Goal: Check status: Check status

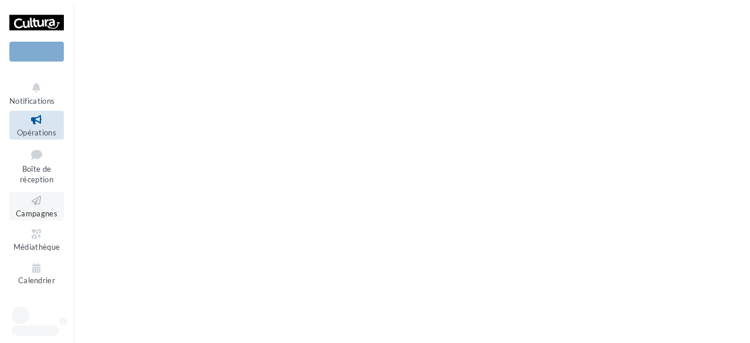
click at [48, 206] on icon at bounding box center [36, 200] width 47 height 13
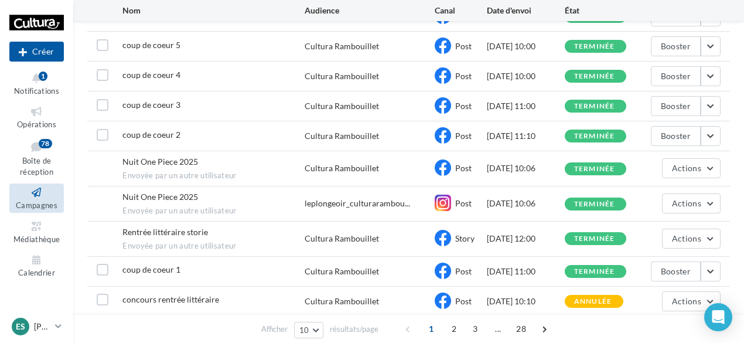
scroll to position [216, 0]
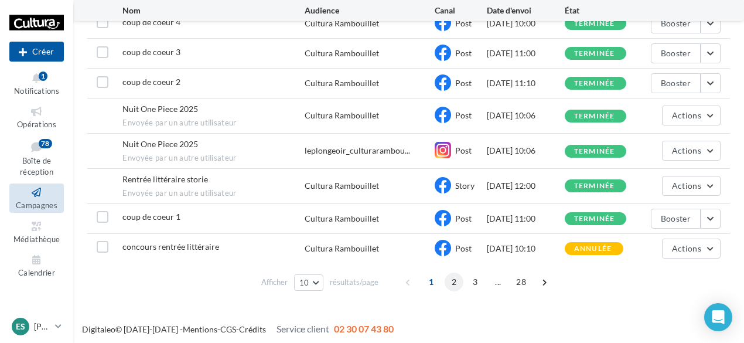
click at [453, 277] on span "2" at bounding box center [454, 281] width 19 height 19
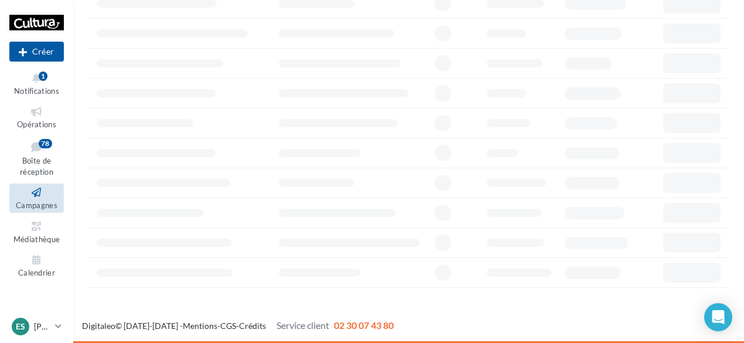
scroll to position [117, 0]
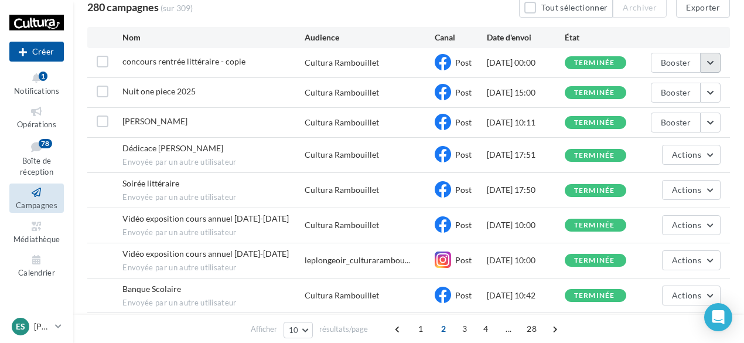
click at [717, 56] on button "button" at bounding box center [711, 63] width 20 height 20
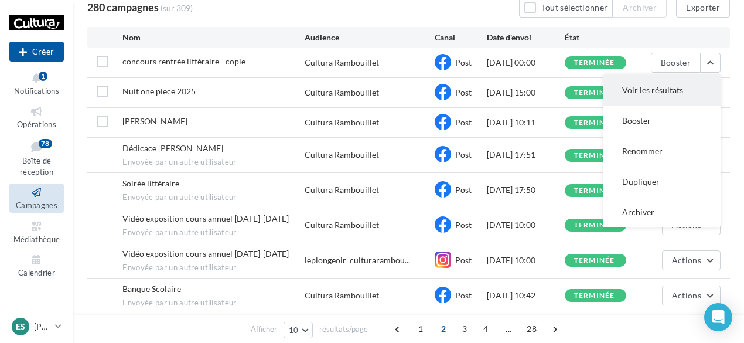
click at [664, 87] on button "Voir les résultats" at bounding box center [661, 90] width 117 height 30
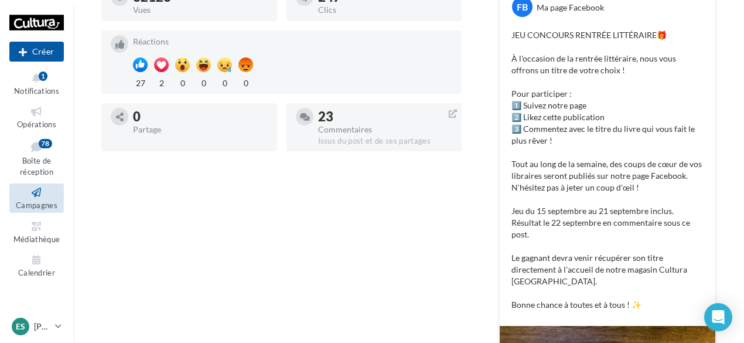
scroll to position [241, 0]
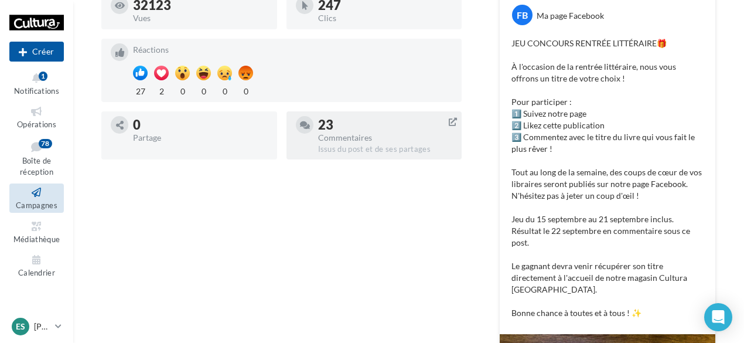
click at [347, 138] on div "Commentaires" at bounding box center [385, 138] width 135 height 8
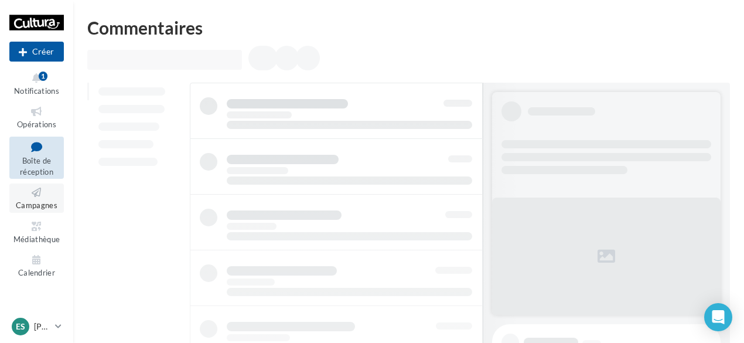
click at [39, 193] on icon at bounding box center [36, 192] width 47 height 13
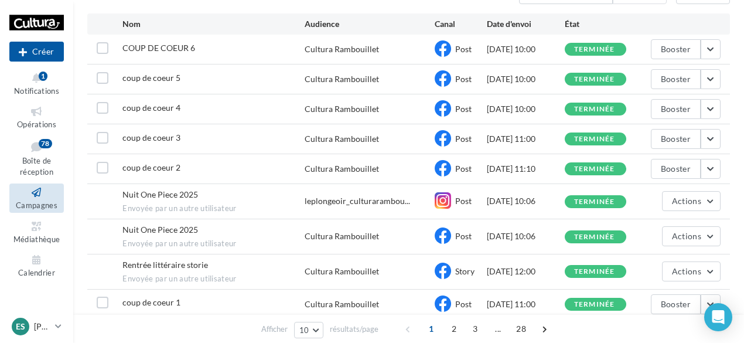
scroll to position [134, 0]
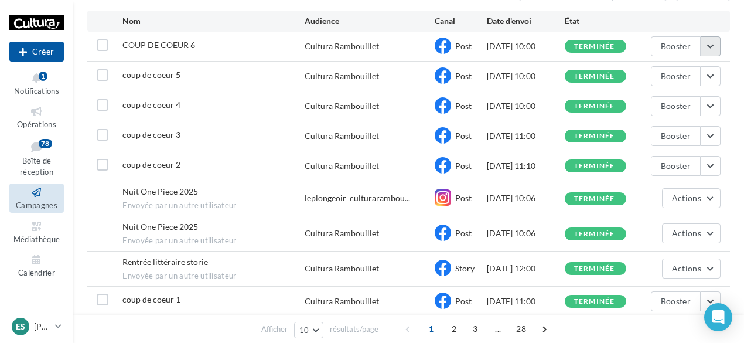
click at [712, 49] on button "button" at bounding box center [711, 46] width 20 height 20
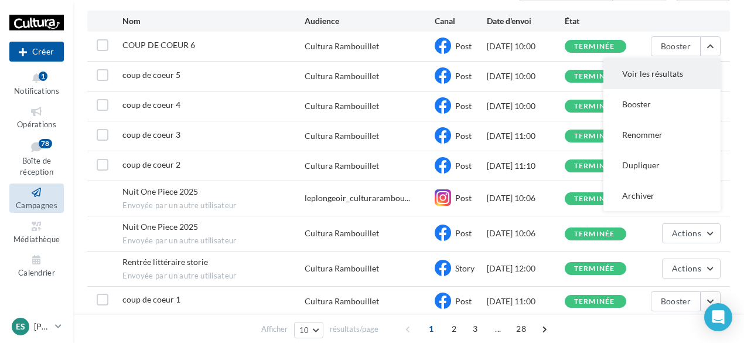
click at [666, 78] on button "Voir les résultats" at bounding box center [661, 74] width 117 height 30
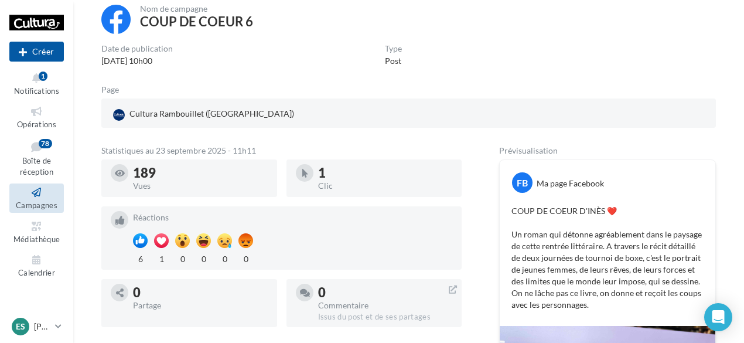
scroll to position [73, 0]
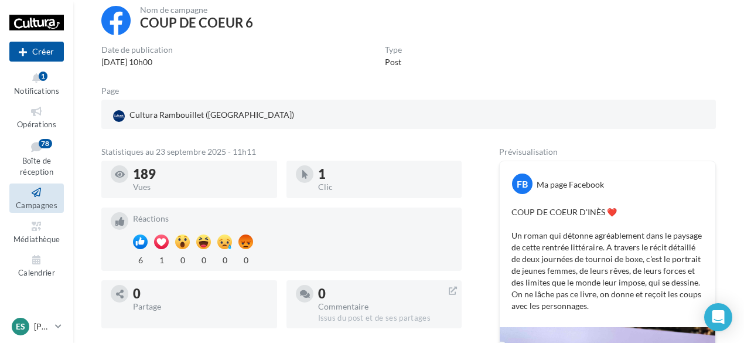
click at [33, 194] on icon at bounding box center [36, 192] width 47 height 13
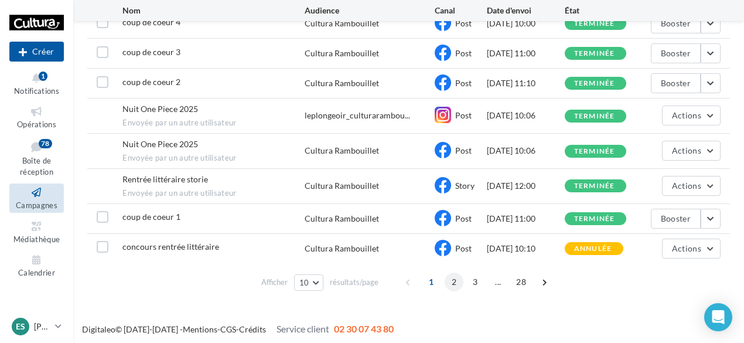
click at [456, 286] on span "2" at bounding box center [454, 281] width 19 height 19
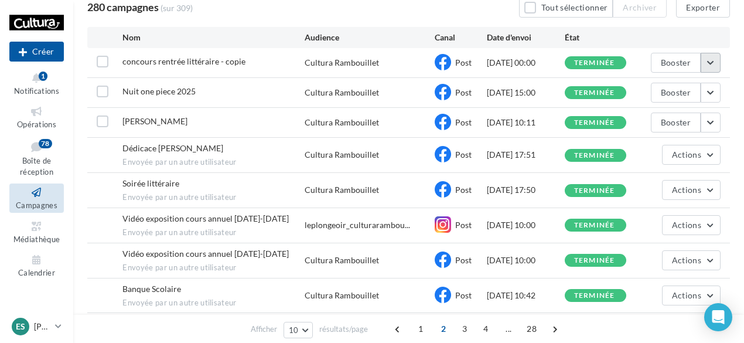
click at [715, 64] on button "button" at bounding box center [711, 63] width 20 height 20
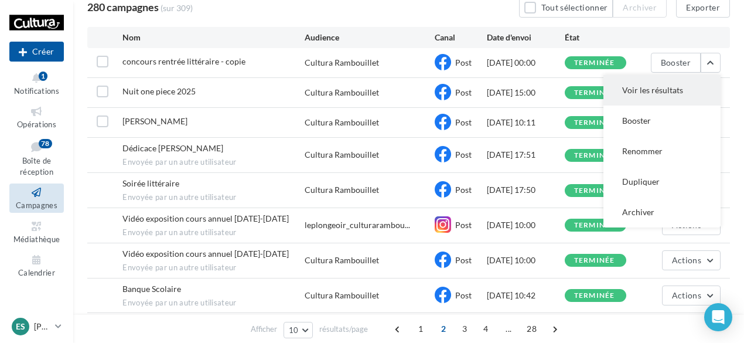
click at [693, 86] on button "Voir les résultats" at bounding box center [661, 90] width 117 height 30
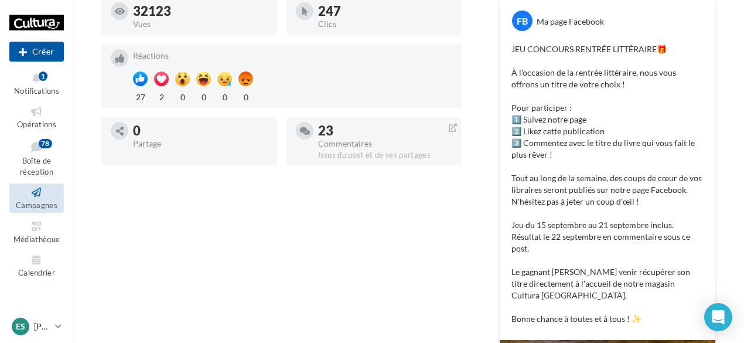
scroll to position [237, 0]
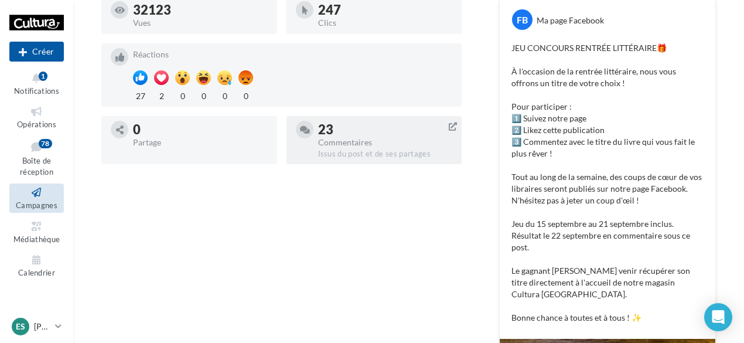
click at [375, 152] on div "Issus du post et de ses partages" at bounding box center [385, 154] width 135 height 11
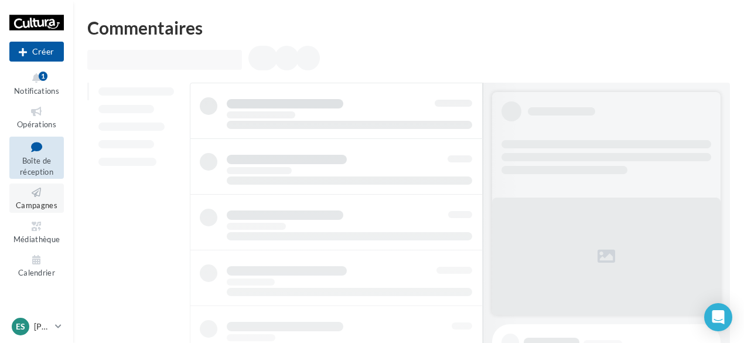
click at [49, 190] on icon at bounding box center [36, 192] width 47 height 13
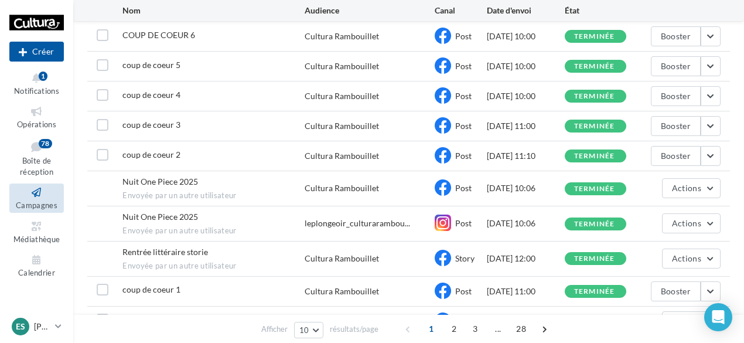
scroll to position [144, 0]
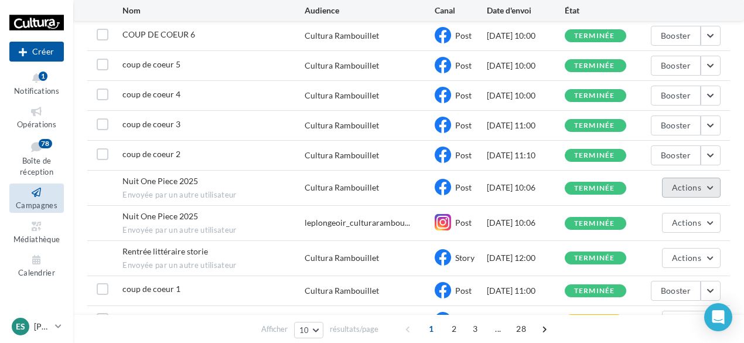
click at [714, 182] on button "Actions" at bounding box center [691, 188] width 59 height 20
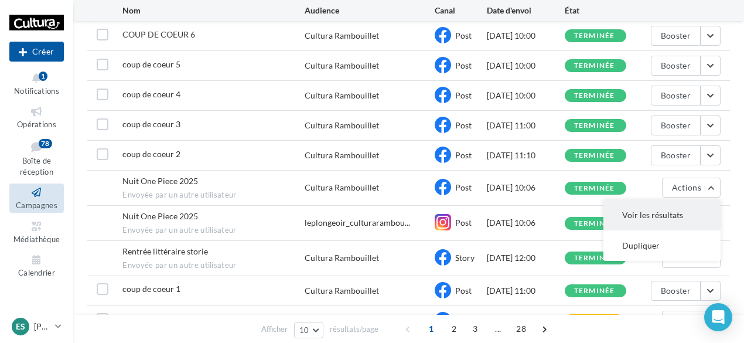
click at [693, 207] on button "Voir les résultats" at bounding box center [661, 215] width 117 height 30
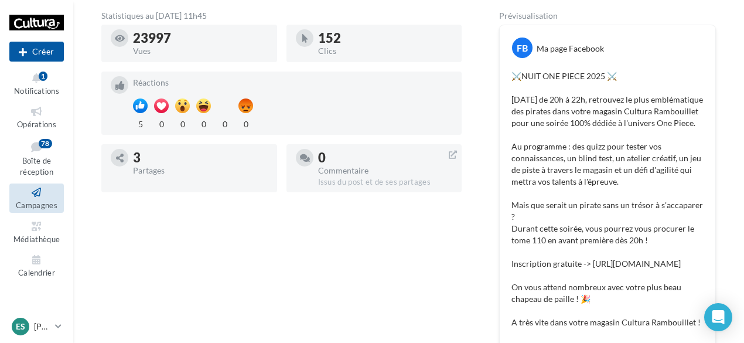
scroll to position [210, 0]
